Goal: Contribute content: Add original content to the website for others to see

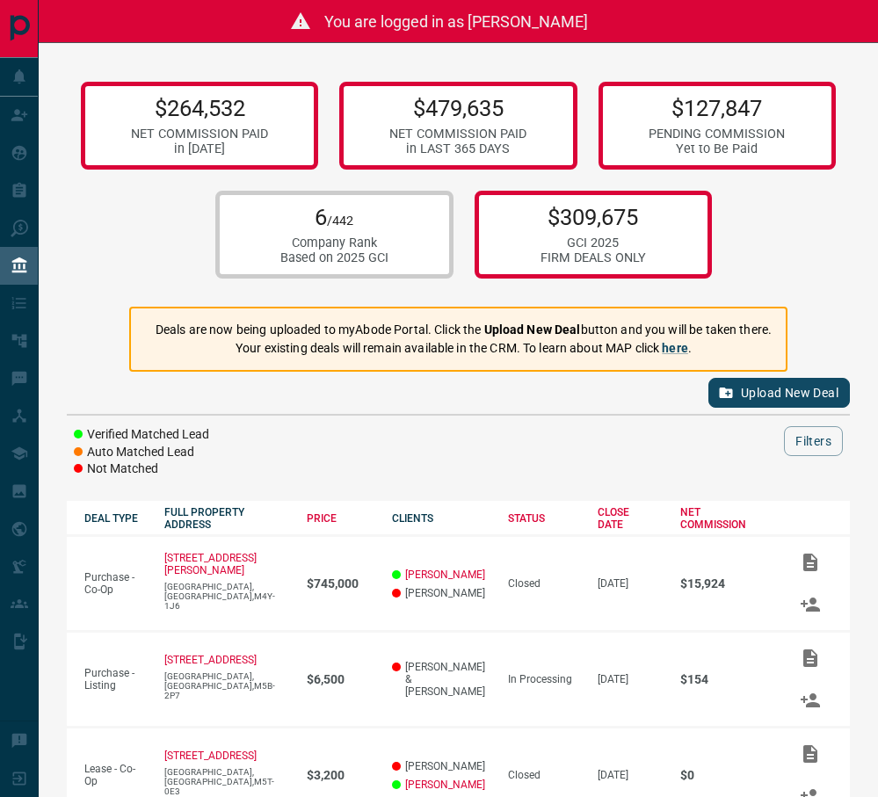
click at [817, 381] on button "Upload New Deal" at bounding box center [779, 393] width 142 height 30
click at [784, 388] on button "Upload New Deal" at bounding box center [779, 393] width 142 height 30
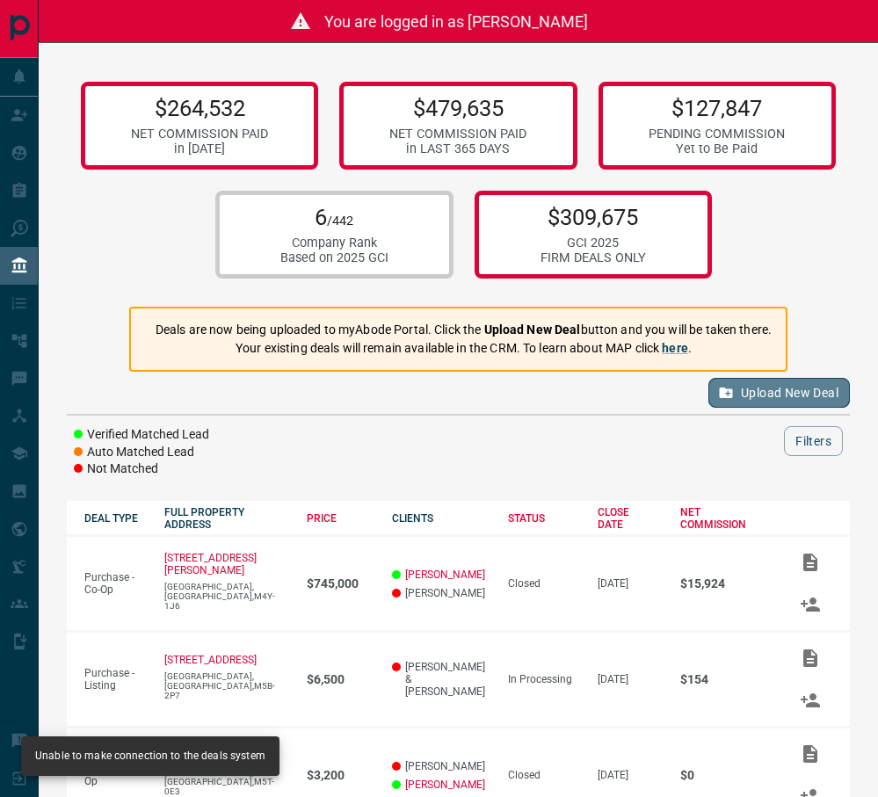
click at [784, 388] on button "Upload New Deal" at bounding box center [779, 393] width 142 height 30
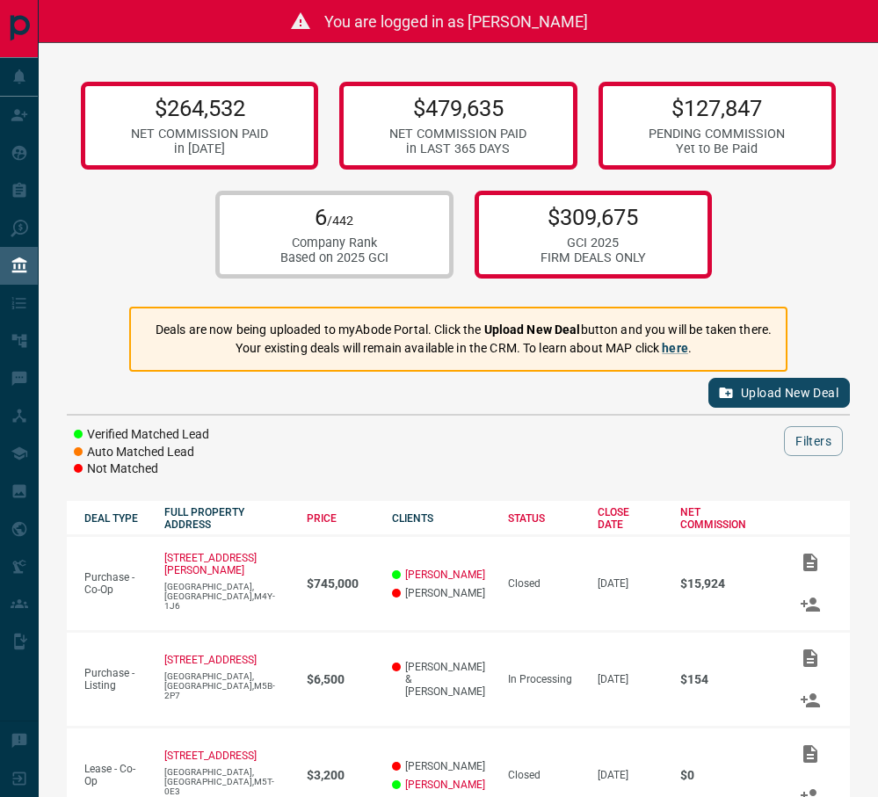
click at [784, 389] on button "Upload New Deal" at bounding box center [779, 393] width 142 height 30
